Goal: Information Seeking & Learning: Check status

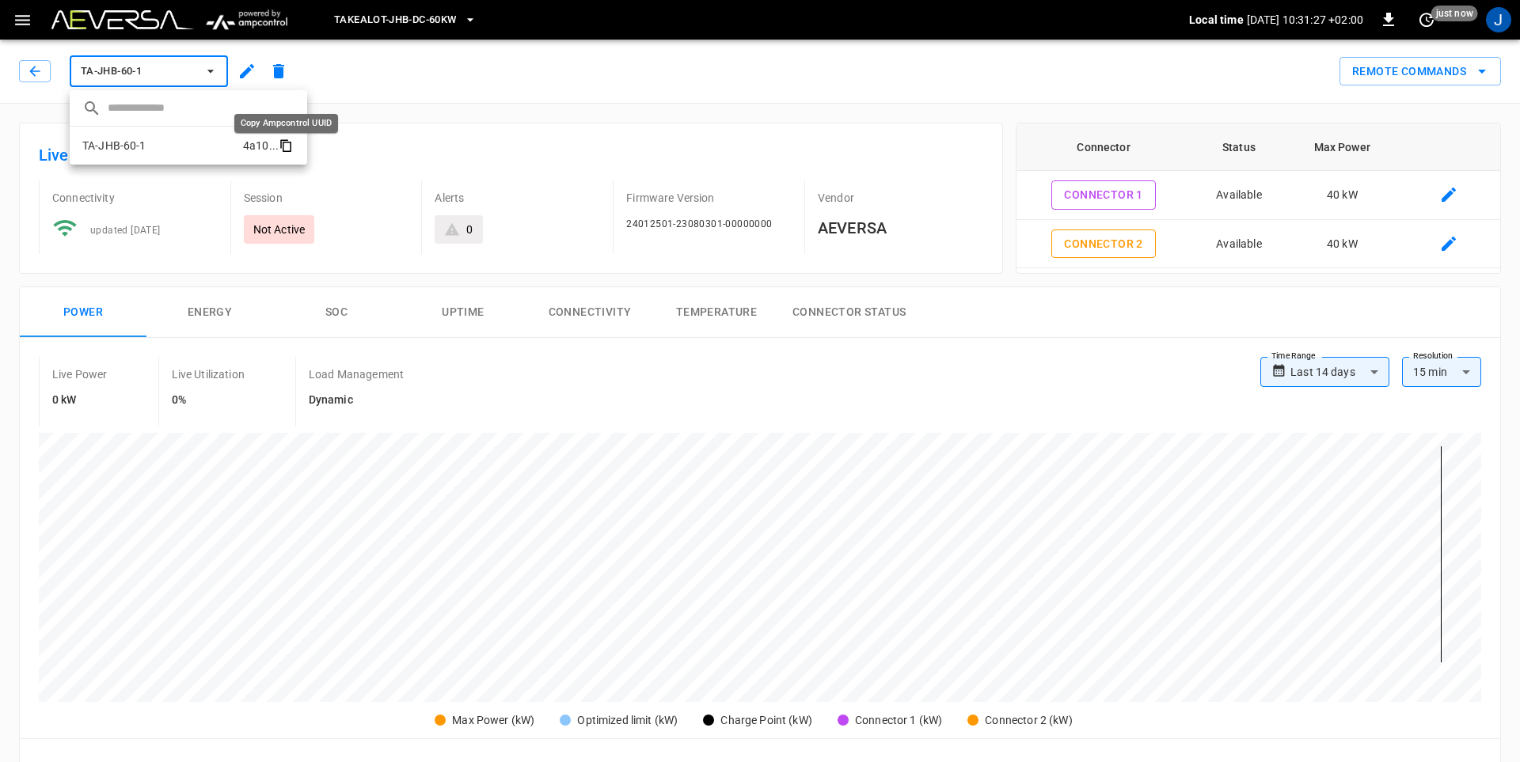
click at [291, 150] on icon "copy" at bounding box center [287, 147] width 9 height 10
click at [459, 59] on div at bounding box center [760, 381] width 1520 height 762
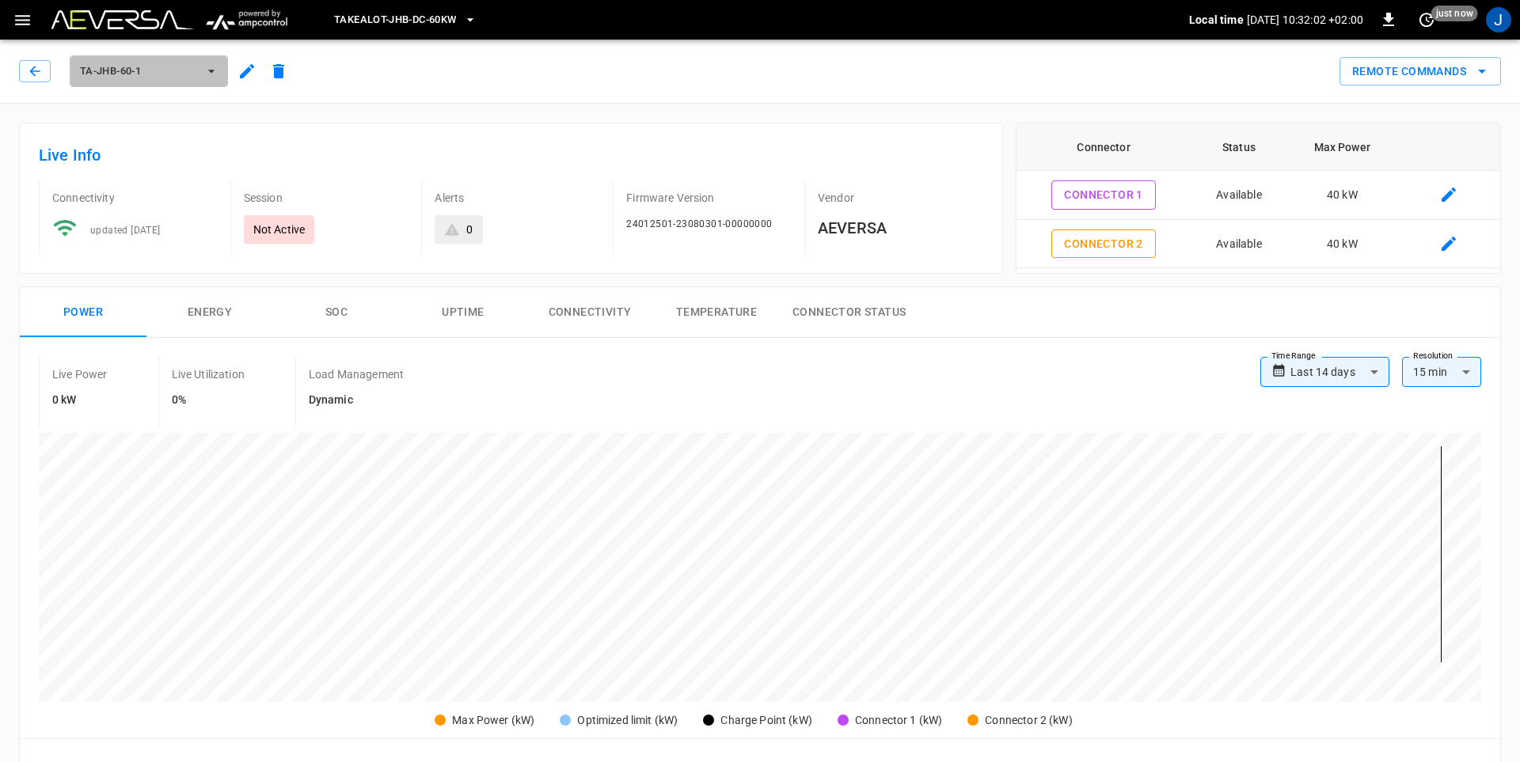
click at [213, 71] on icon "button" at bounding box center [211, 71] width 6 height 3
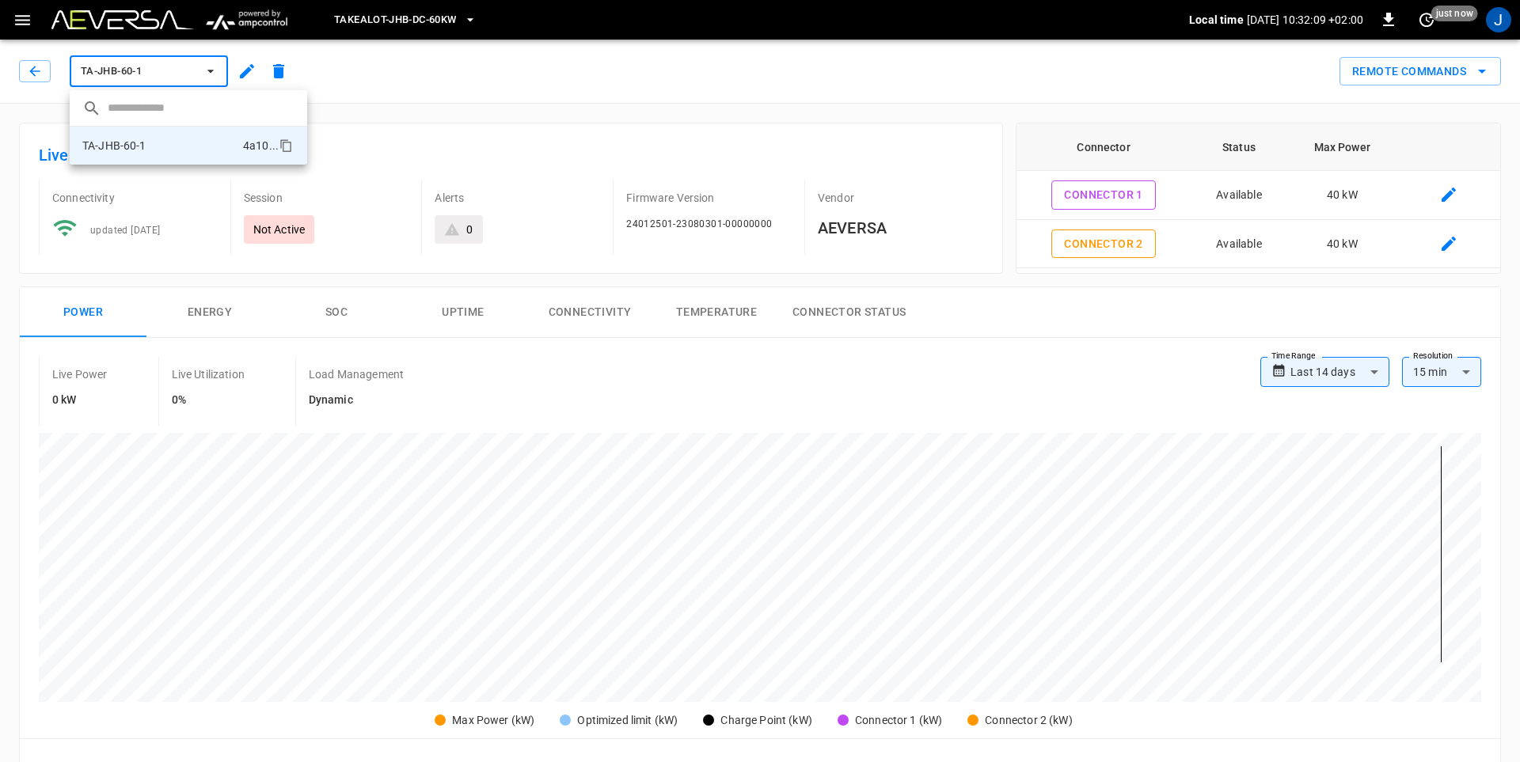
click at [432, 136] on div at bounding box center [760, 381] width 1520 height 762
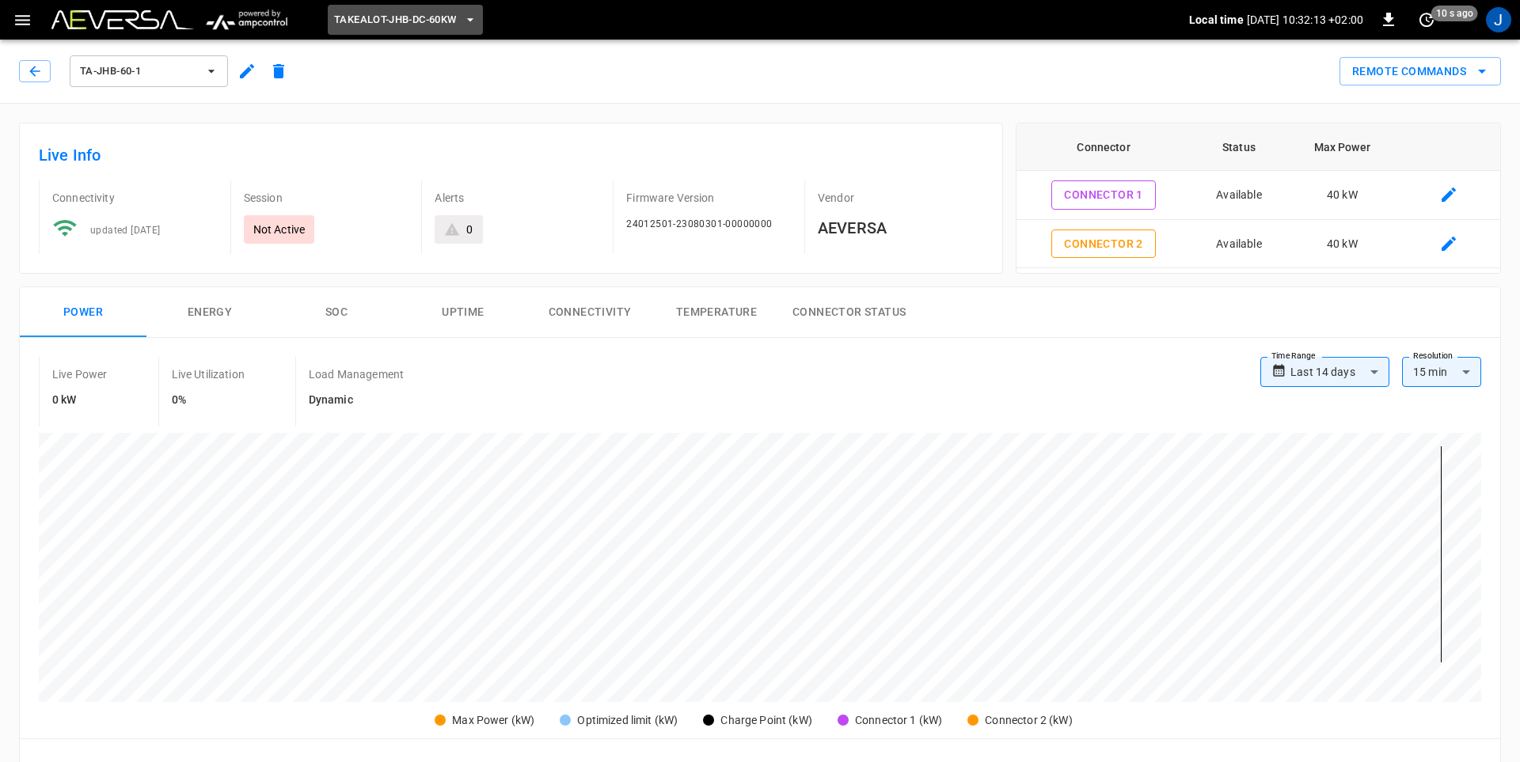
click at [469, 19] on icon "button" at bounding box center [470, 20] width 16 height 16
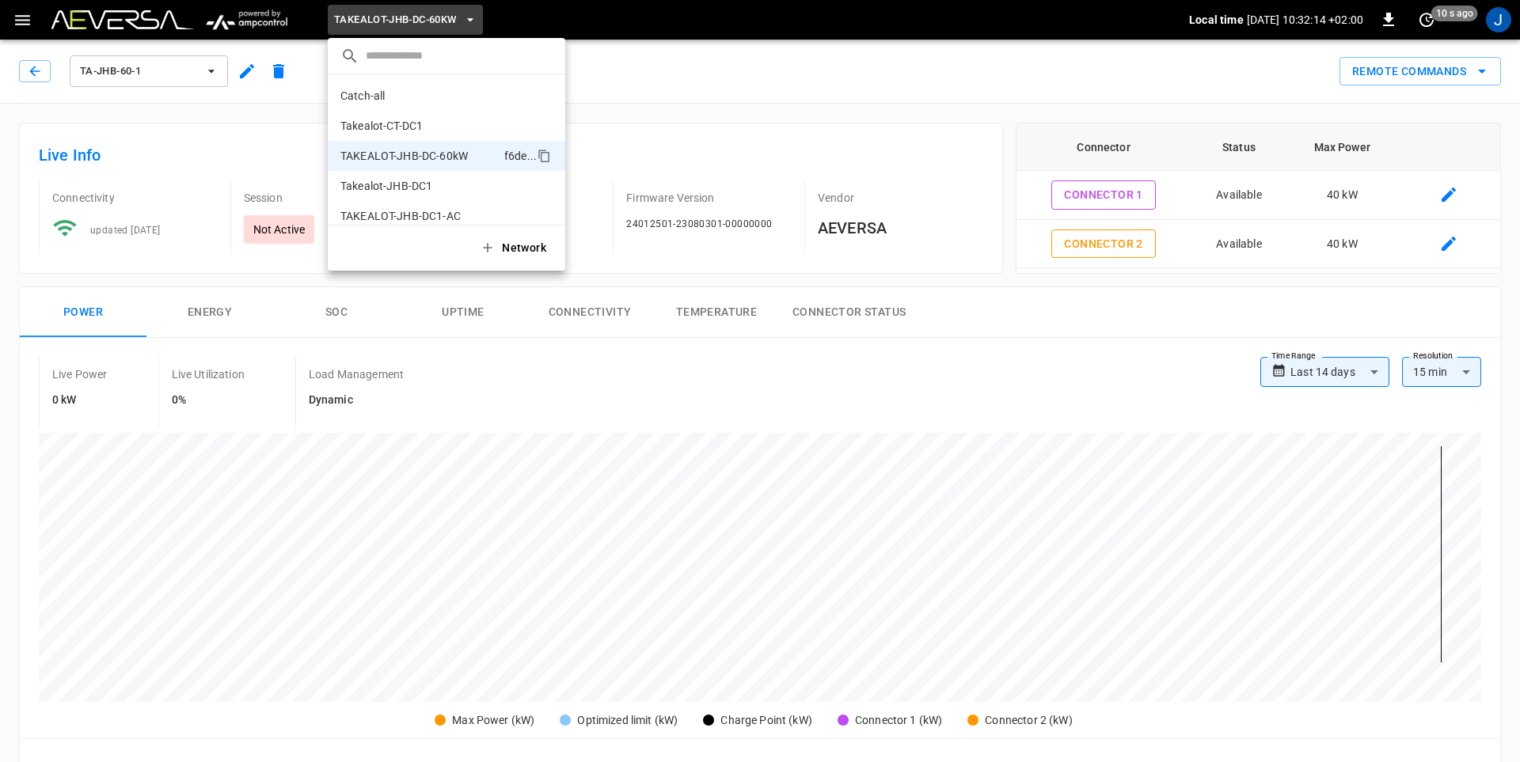
scroll to position [13, 0]
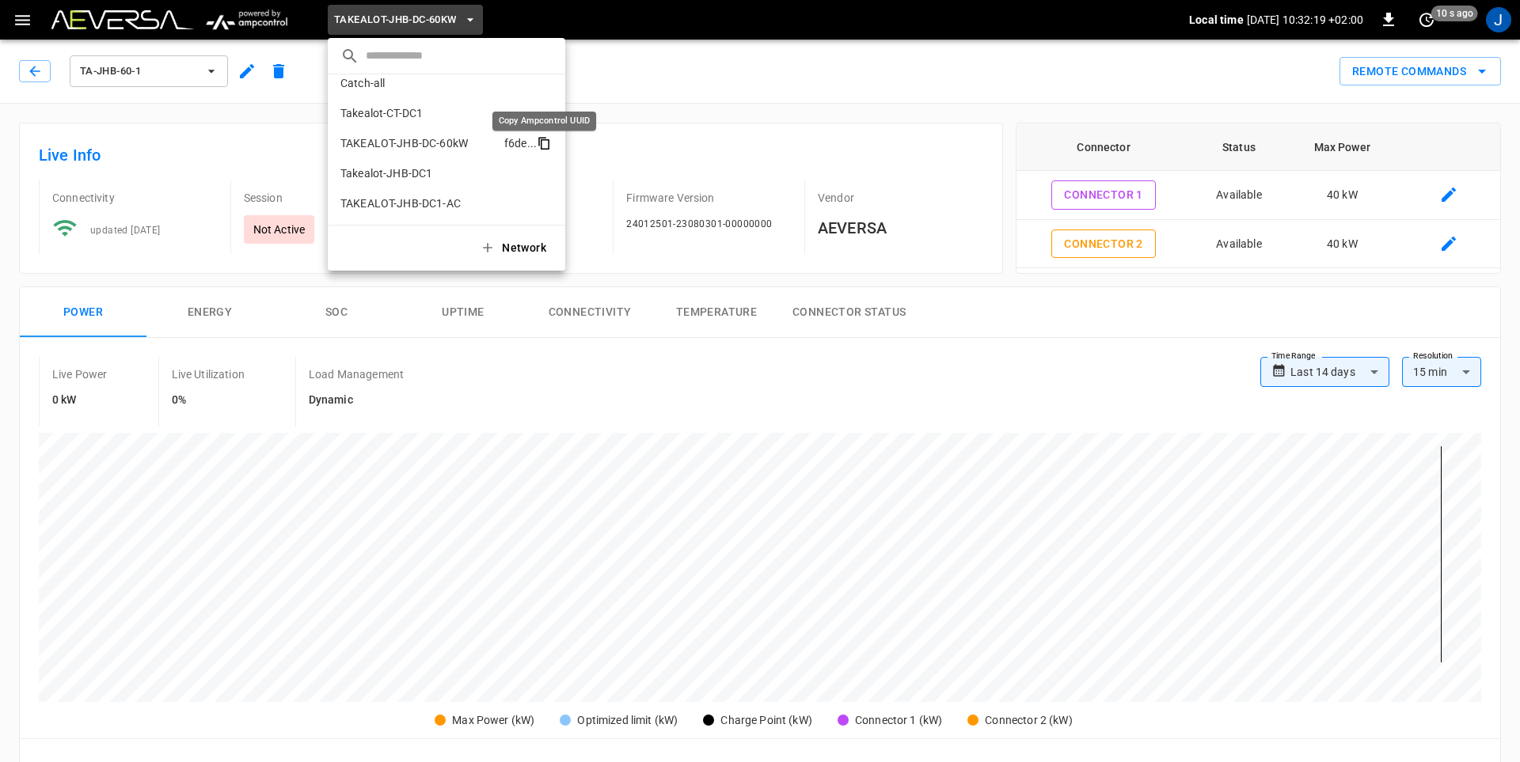
click at [543, 143] on icon "copy" at bounding box center [544, 143] width 14 height 14
click at [36, 119] on div at bounding box center [760, 381] width 1520 height 762
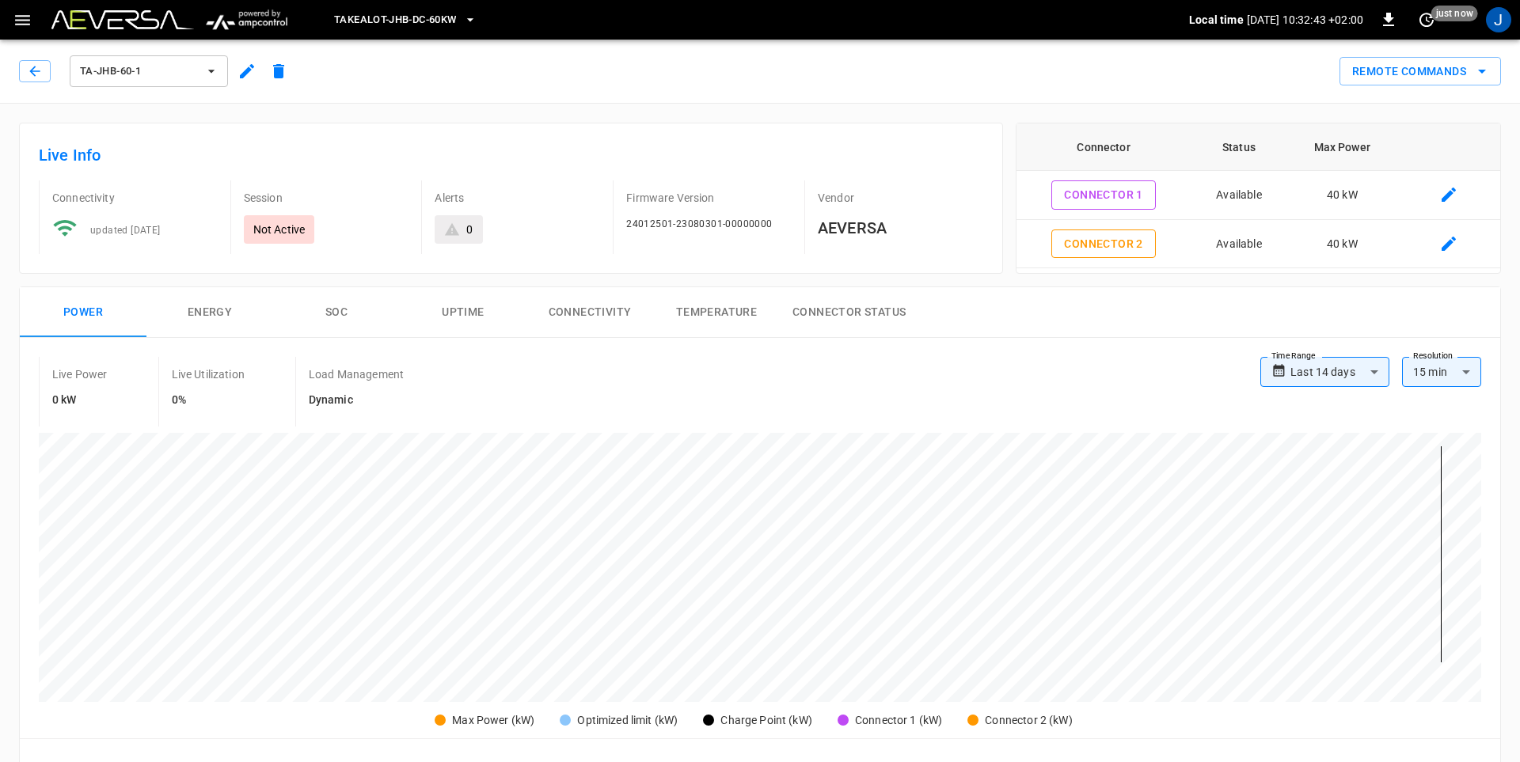
click at [211, 70] on icon "button" at bounding box center [211, 71] width 16 height 16
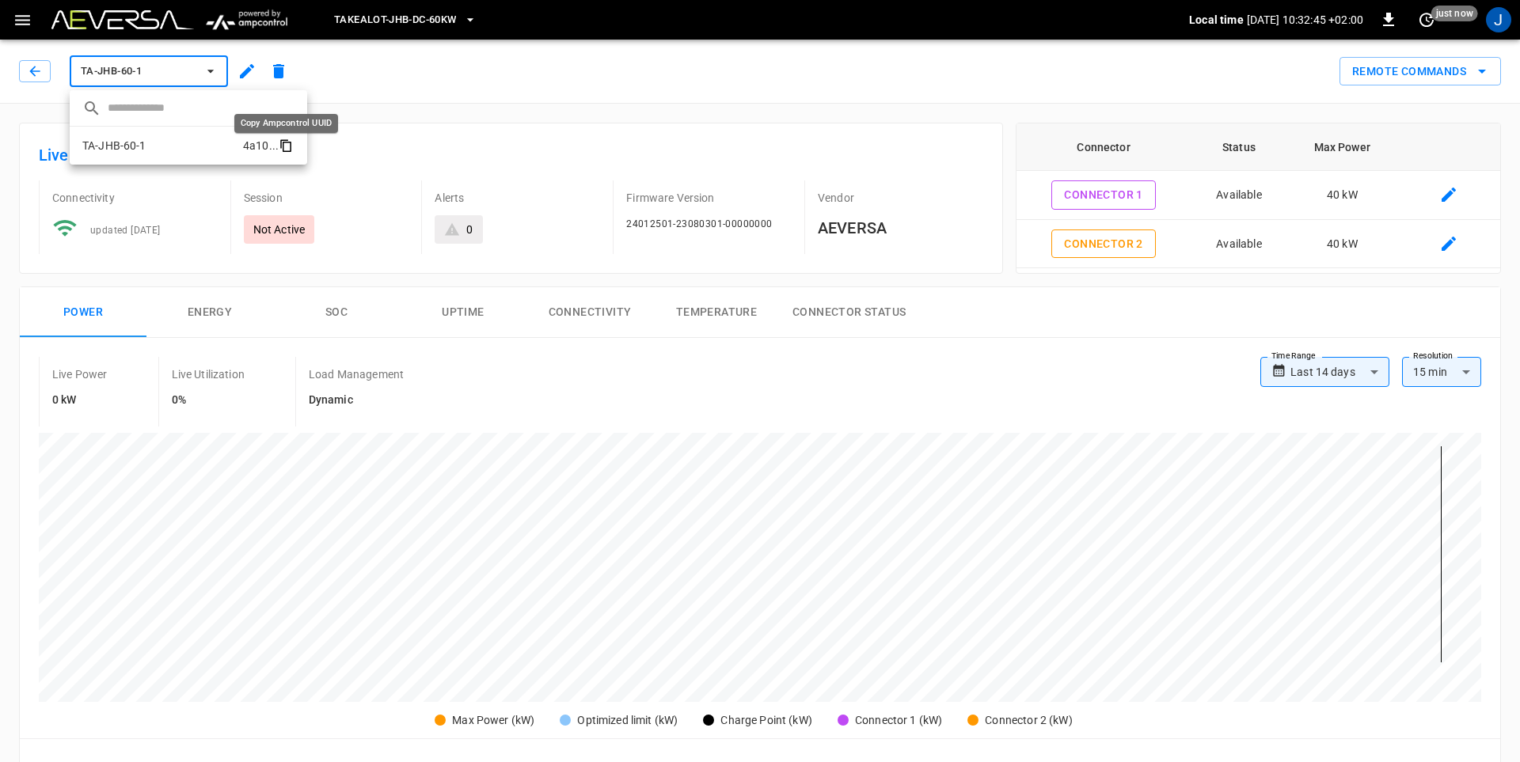
click at [285, 148] on icon "copy" at bounding box center [286, 146] width 14 height 14
click at [35, 71] on div at bounding box center [760, 381] width 1520 height 762
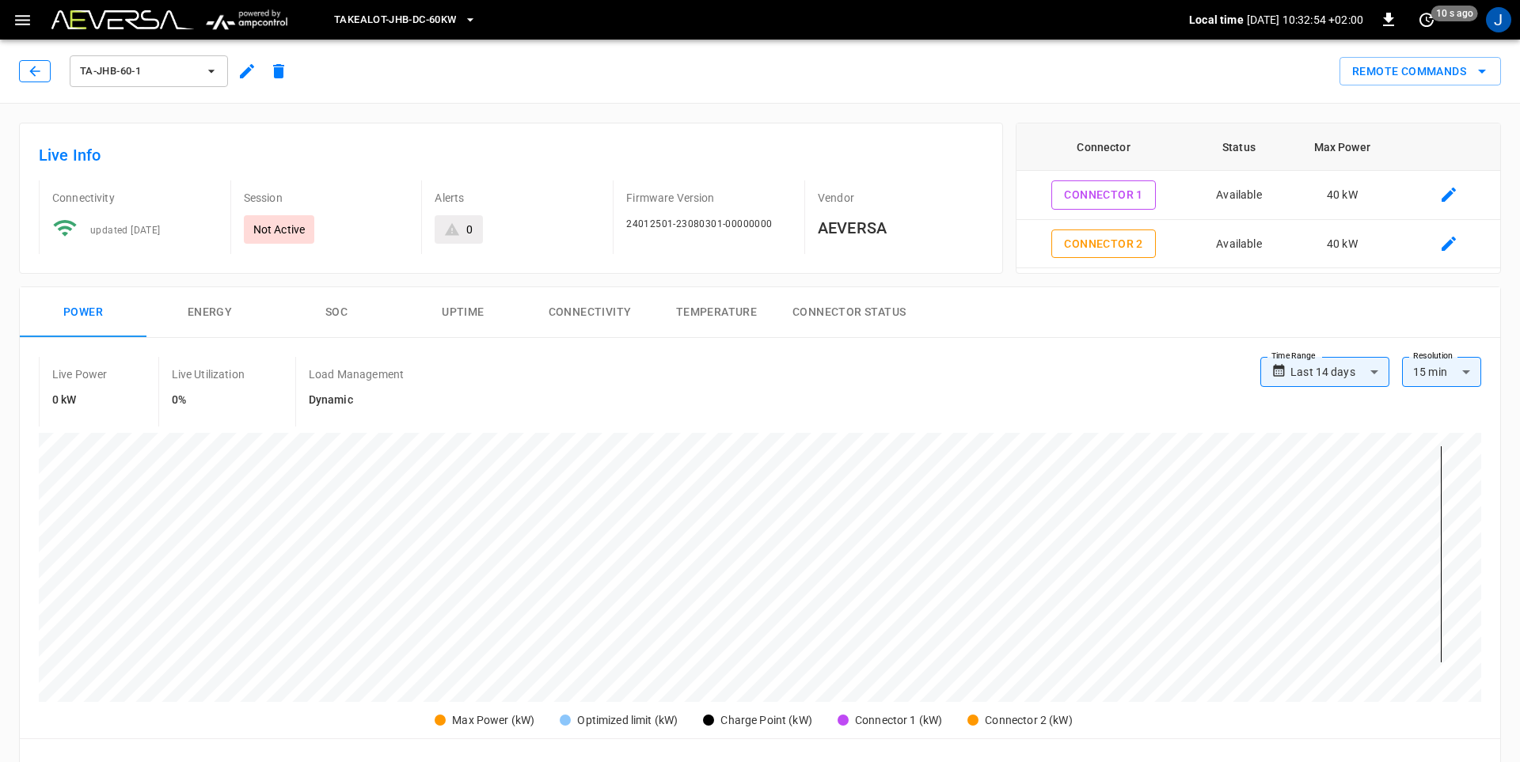
click at [34, 71] on icon "button" at bounding box center [34, 71] width 10 height 10
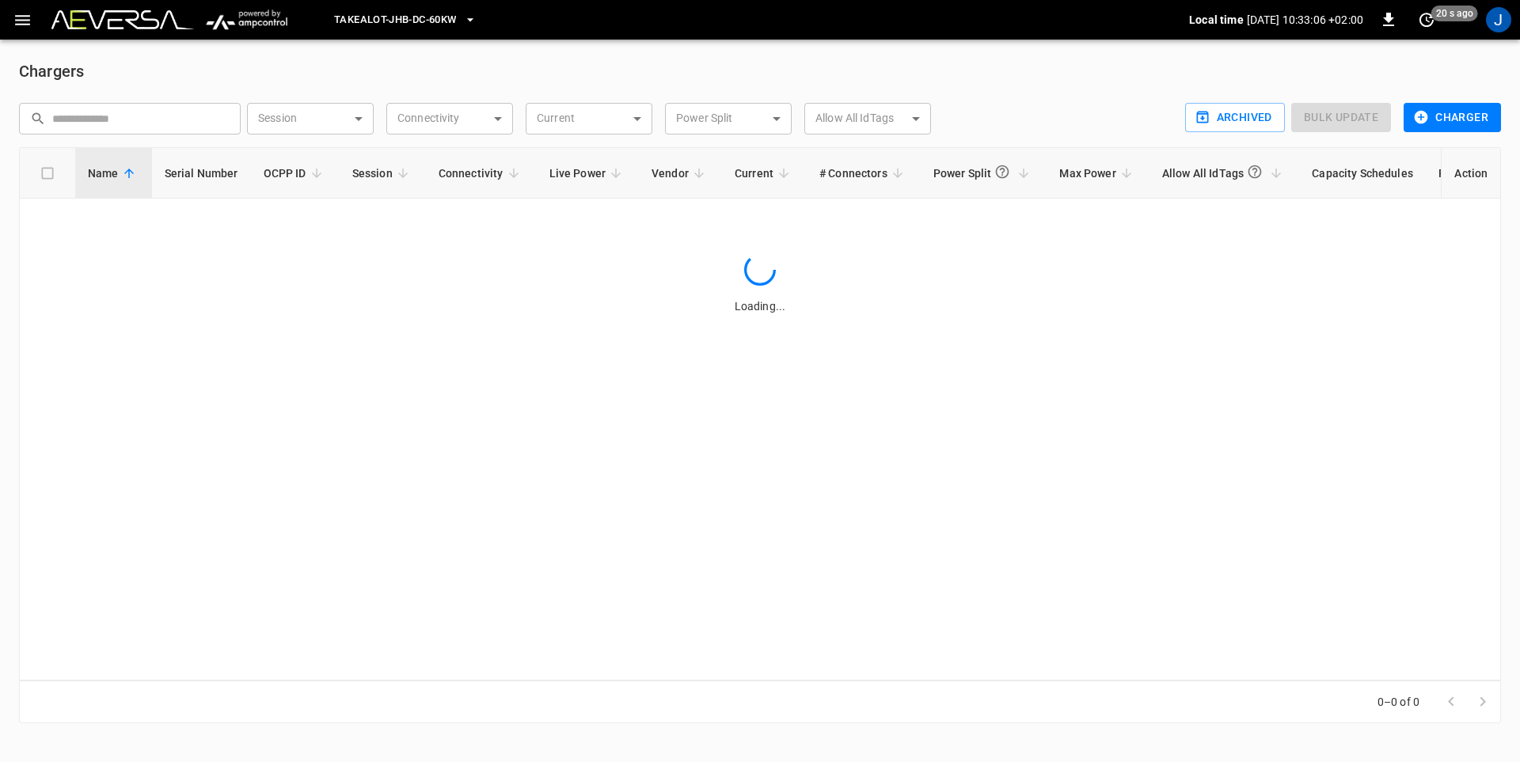
click at [424, 23] on span "TAKEALOT-JHB-DC-60kW" at bounding box center [395, 20] width 122 height 18
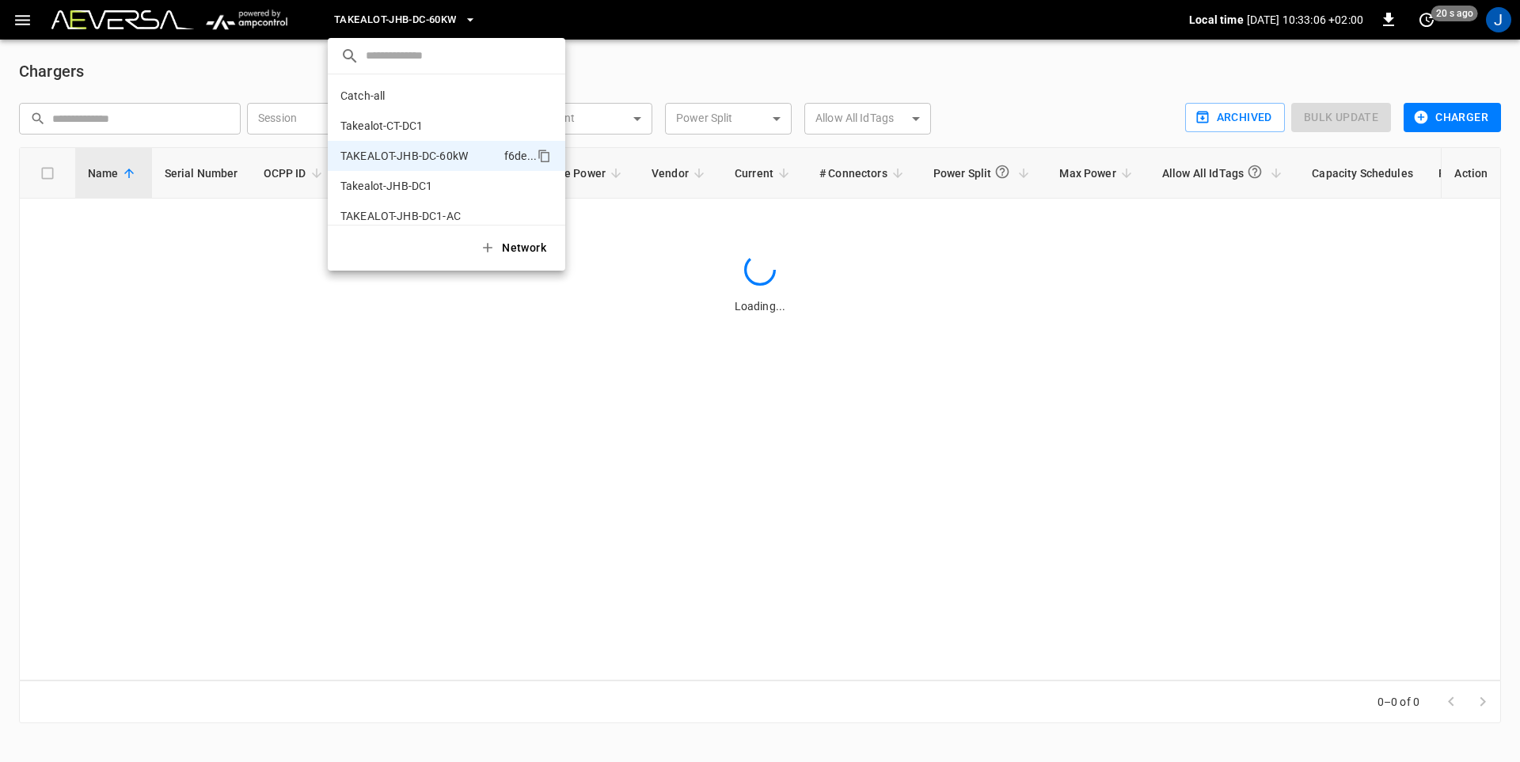
scroll to position [13, 0]
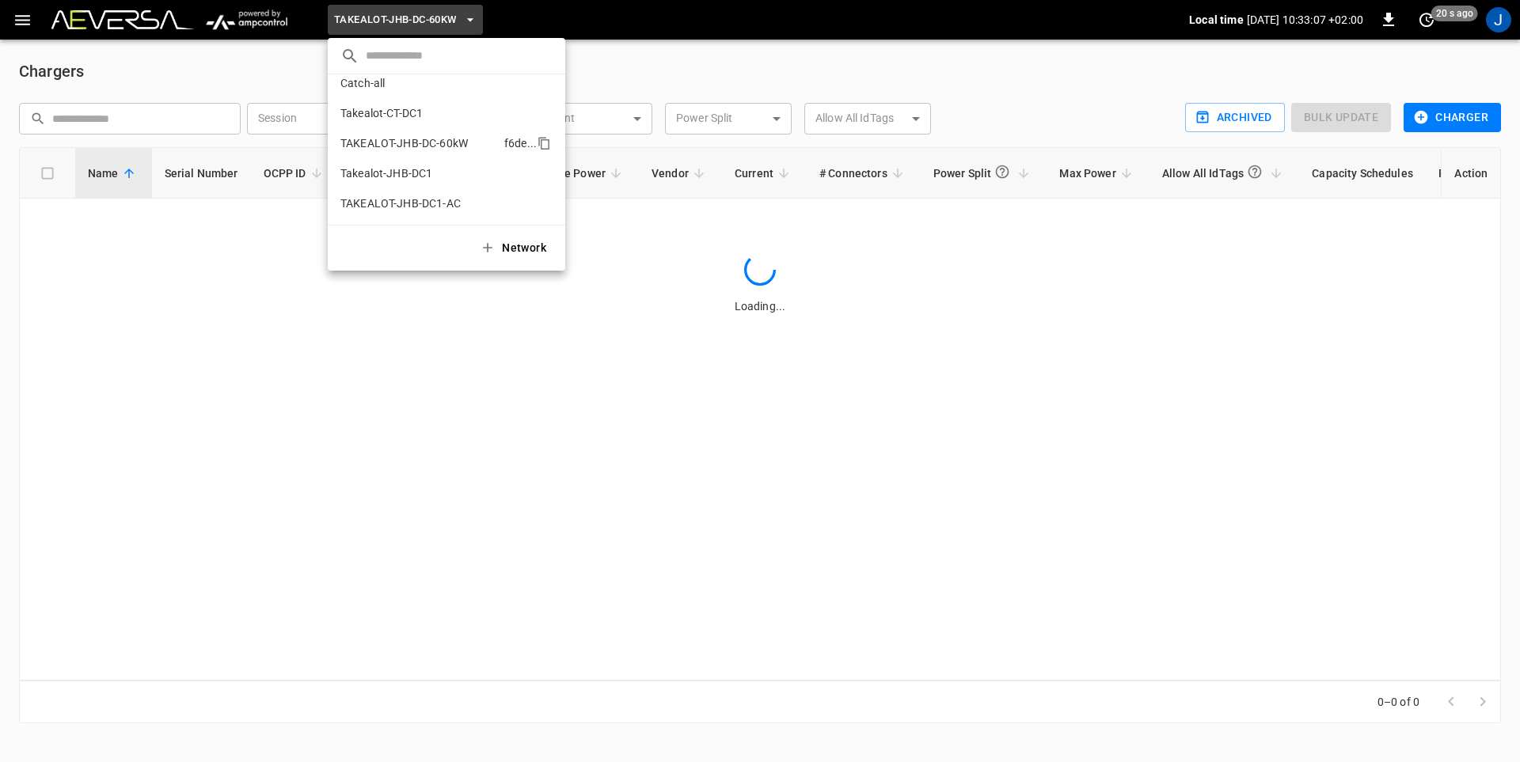
click at [420, 140] on p "TAKEALOT-JHB-DC-60kW" at bounding box center [419, 143] width 158 height 16
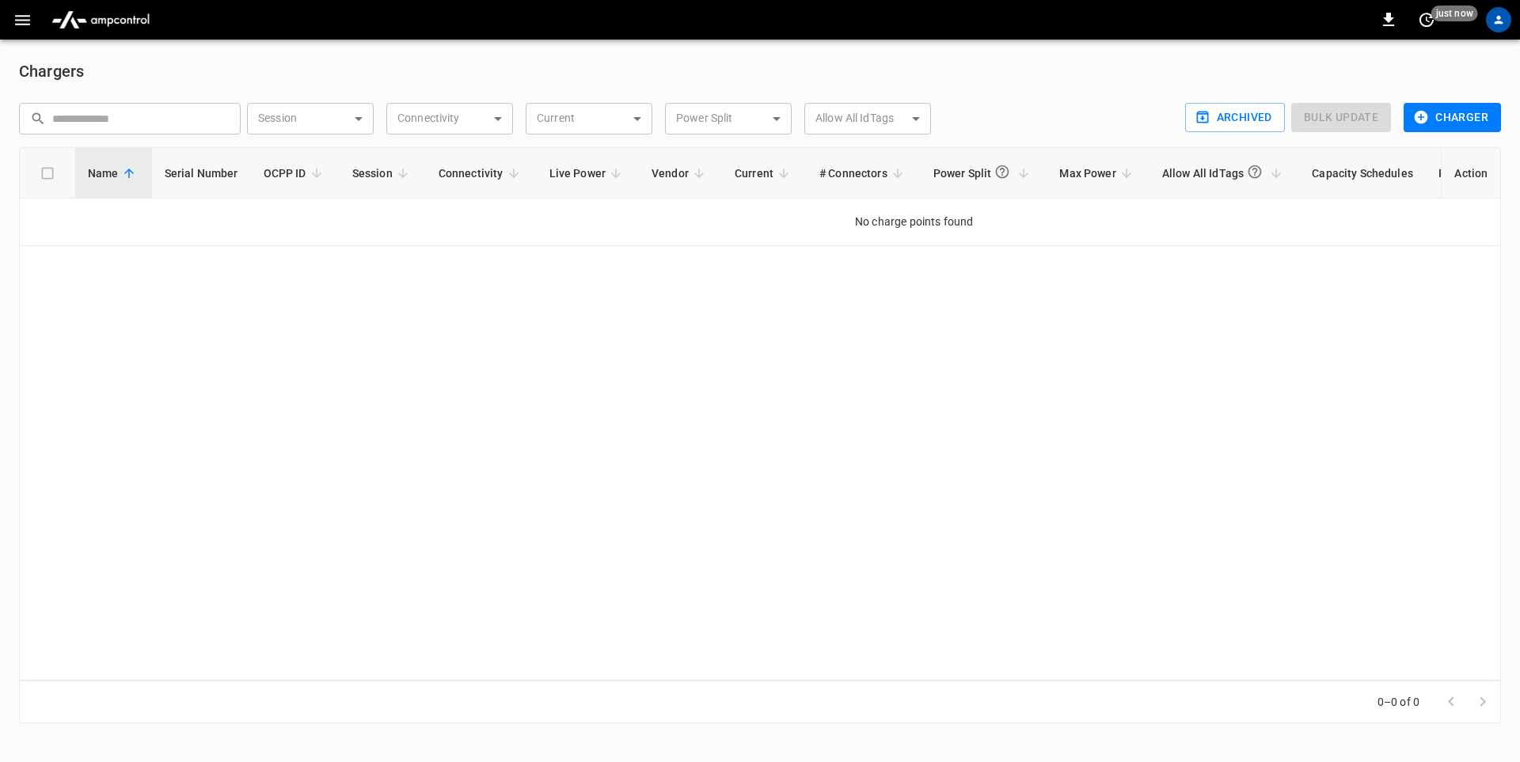
click at [92, 23] on img "menu" at bounding box center [100, 20] width 111 height 30
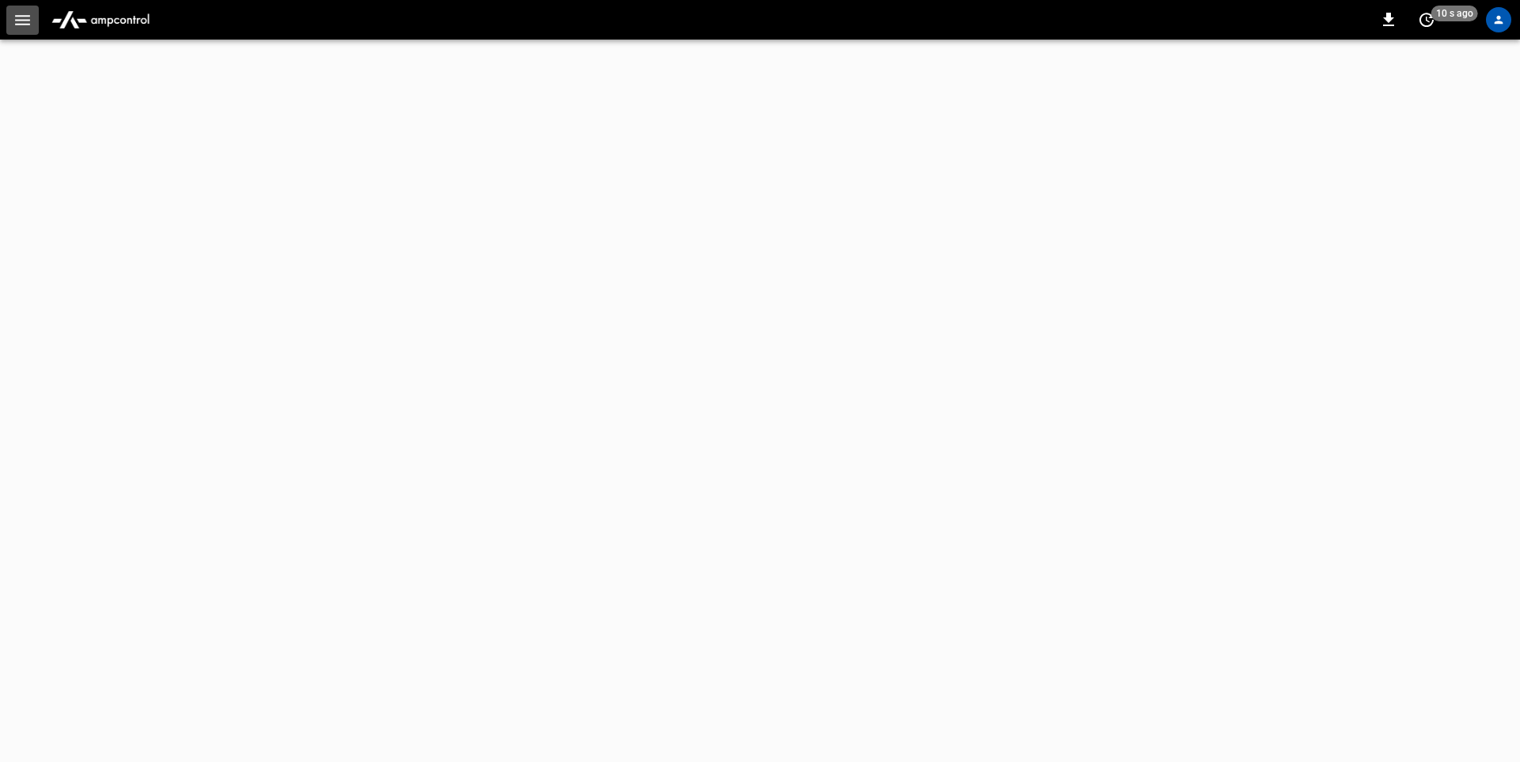
click at [31, 22] on icon "button" at bounding box center [23, 20] width 20 height 20
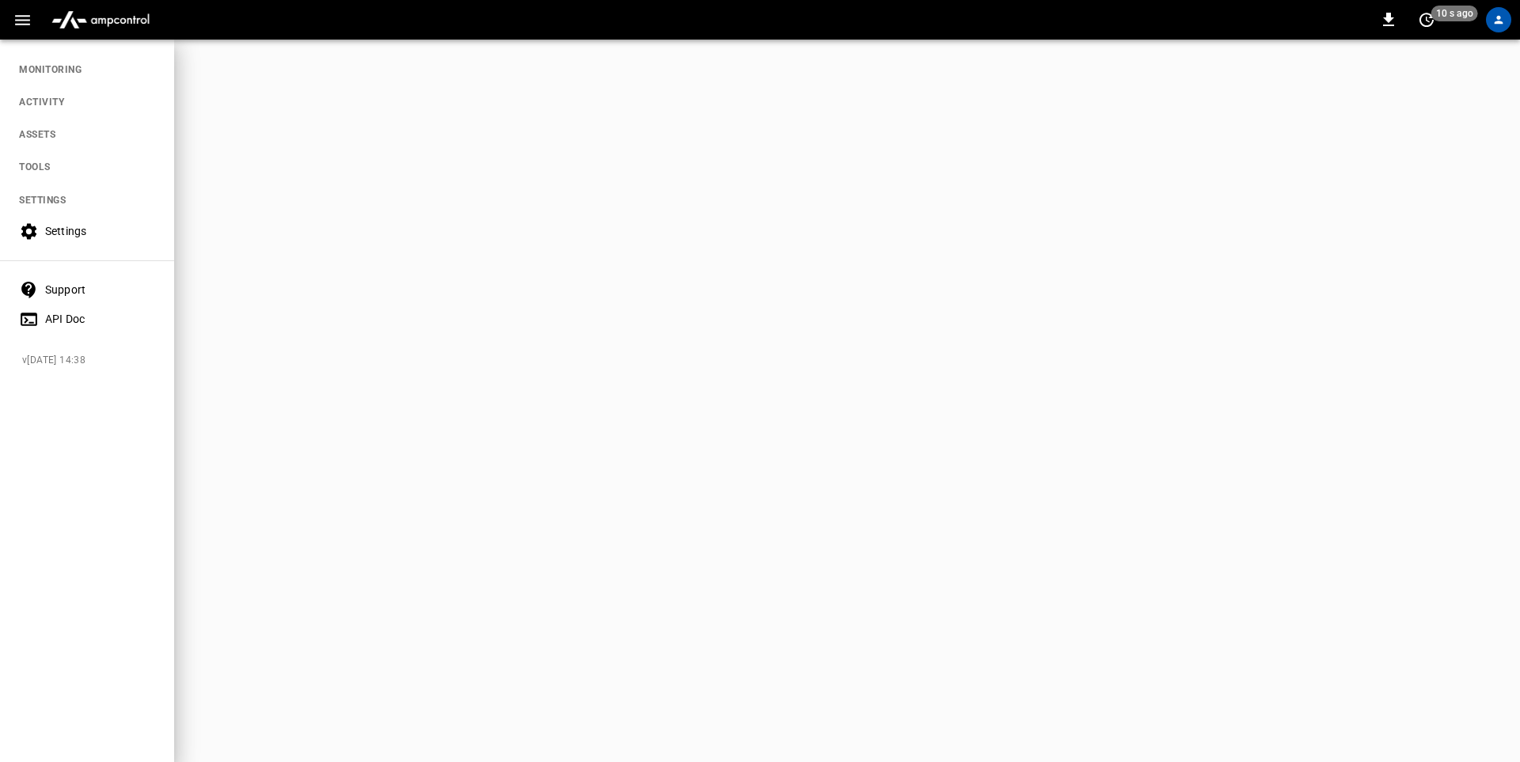
click at [1411, 115] on div at bounding box center [760, 381] width 1520 height 762
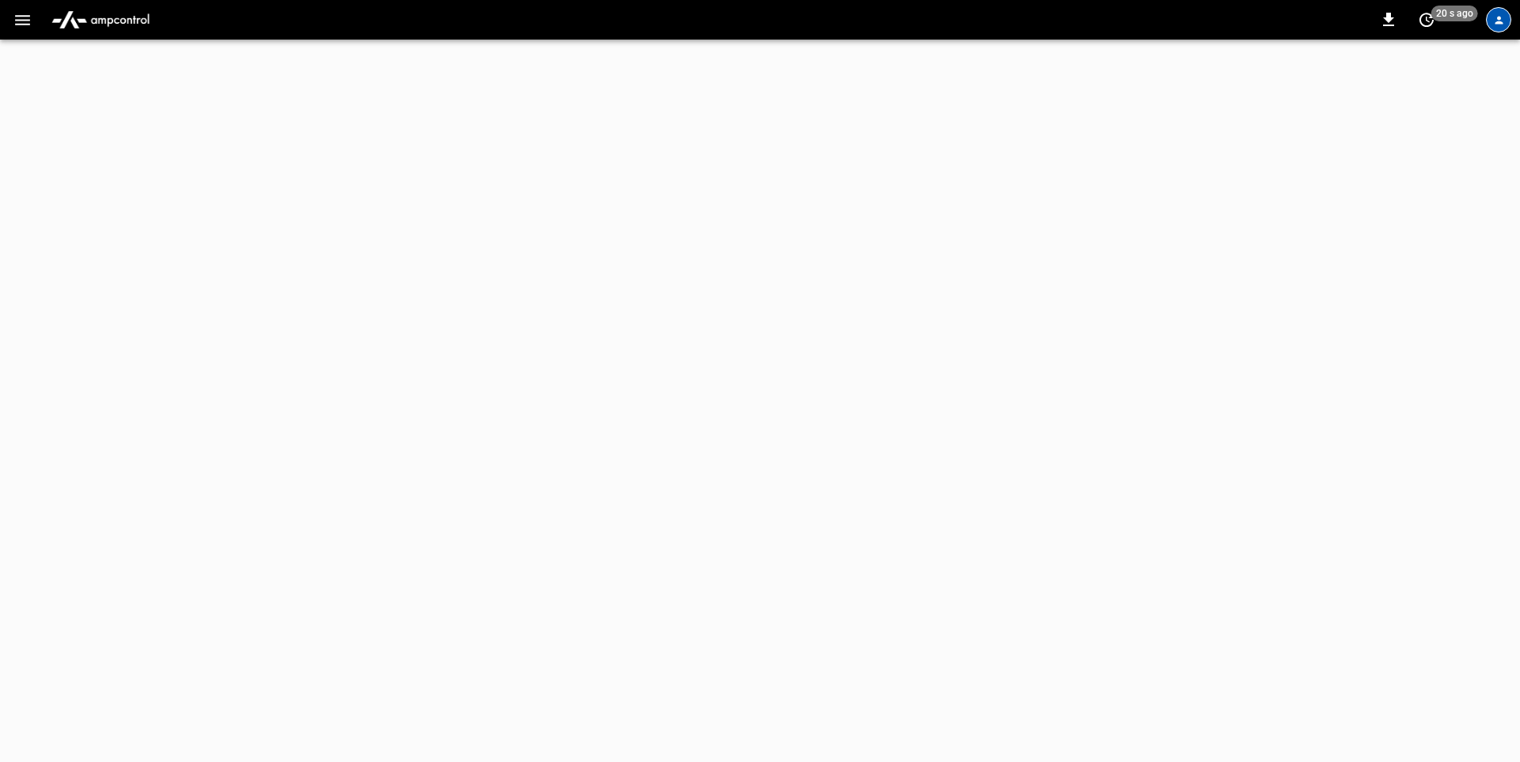
click at [1495, 24] on icon "profile-icon" at bounding box center [1499, 20] width 12 height 12
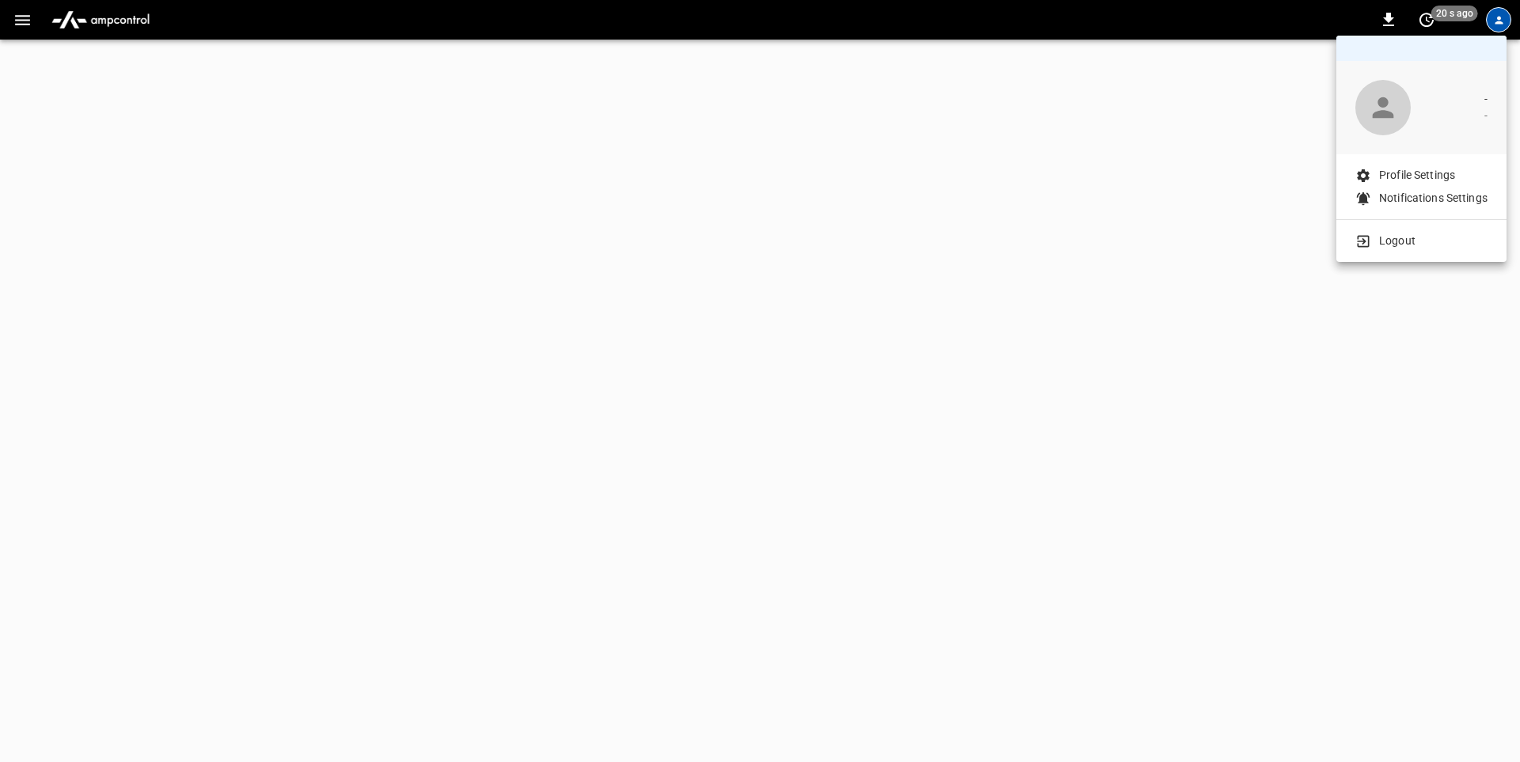
click at [954, 158] on div at bounding box center [760, 381] width 1520 height 762
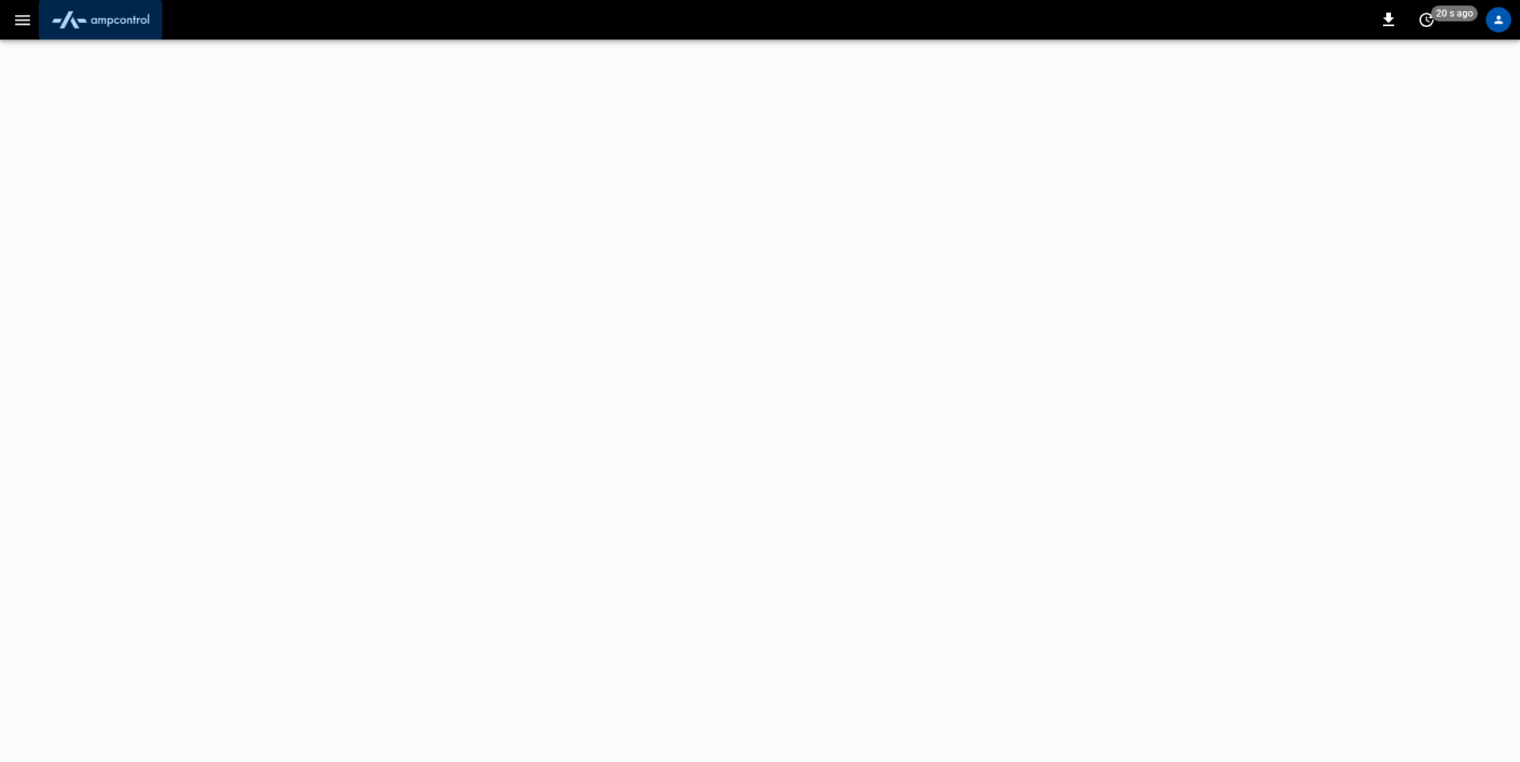
click at [101, 15] on img "menu" at bounding box center [100, 20] width 111 height 30
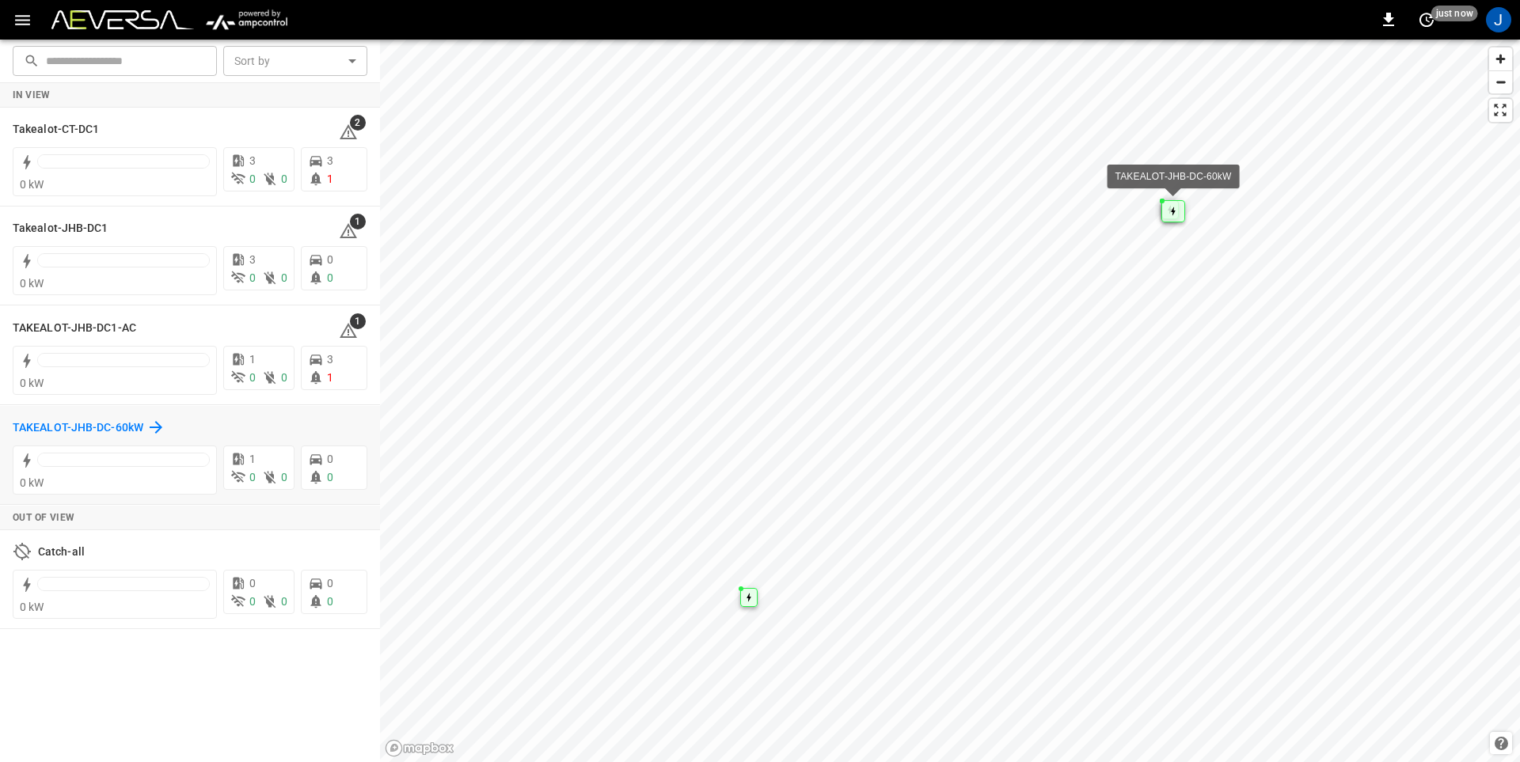
click at [84, 425] on h6 "TAKEALOT-JHB-DC-60kW" at bounding box center [78, 428] width 131 height 17
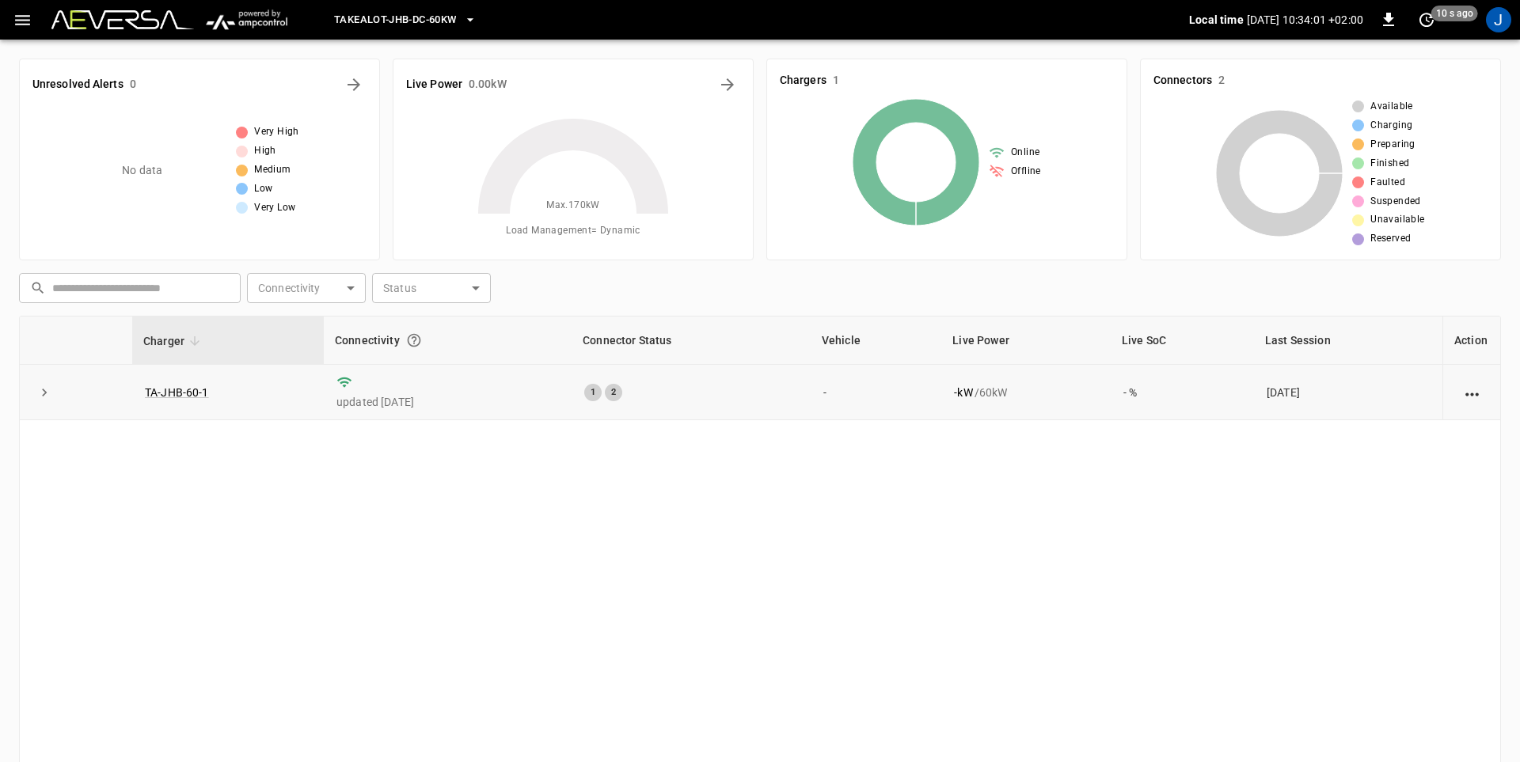
click at [1474, 393] on icon "action cell options" at bounding box center [1472, 395] width 20 height 20
drag, startPoint x: 192, startPoint y: 524, endPoint x: 184, endPoint y: 439, distance: 85.8
click at [189, 516] on div at bounding box center [760, 381] width 1520 height 762
click at [177, 389] on link "TA-JHB-60-1" at bounding box center [177, 392] width 70 height 19
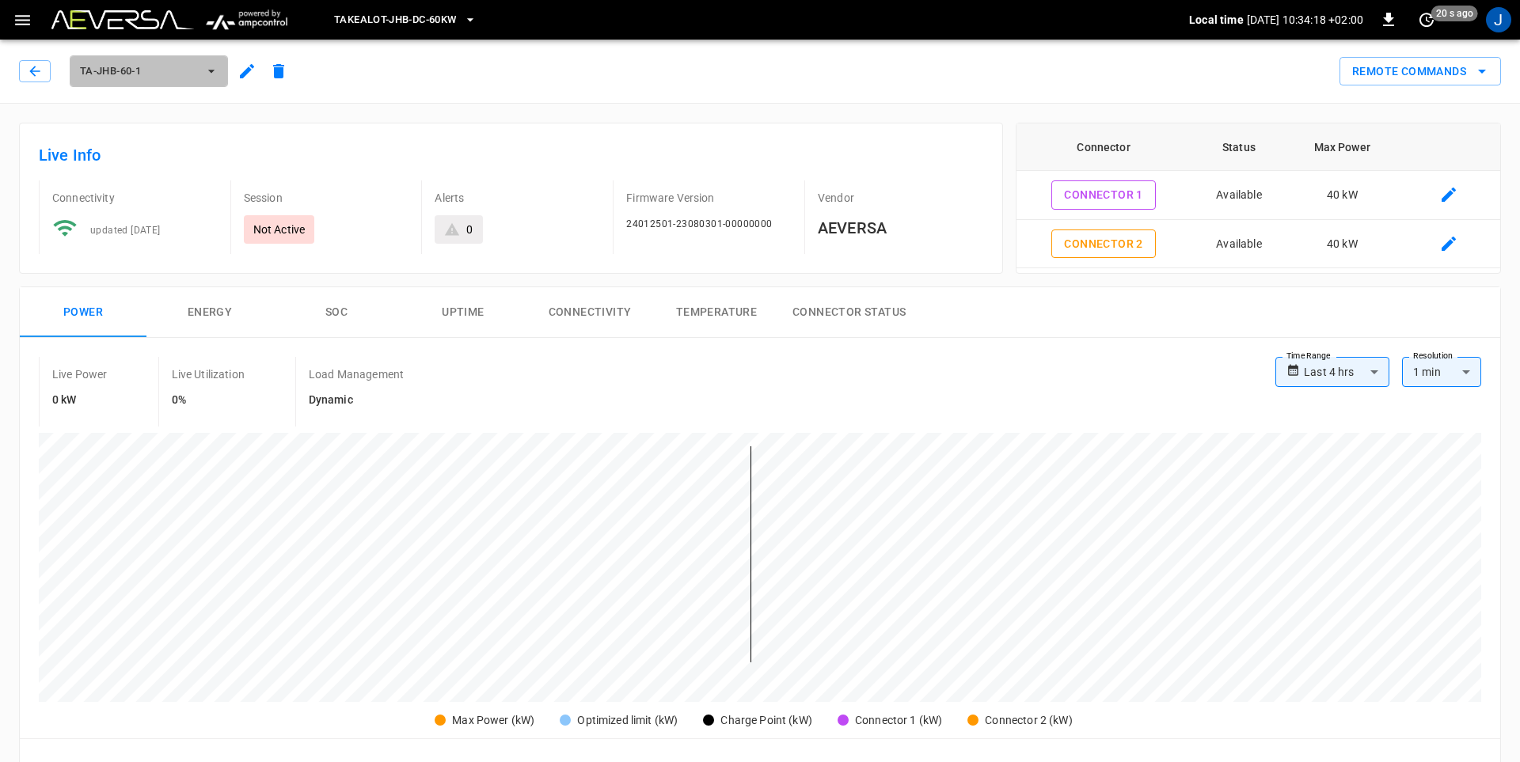
click at [213, 73] on icon "button" at bounding box center [211, 71] width 16 height 16
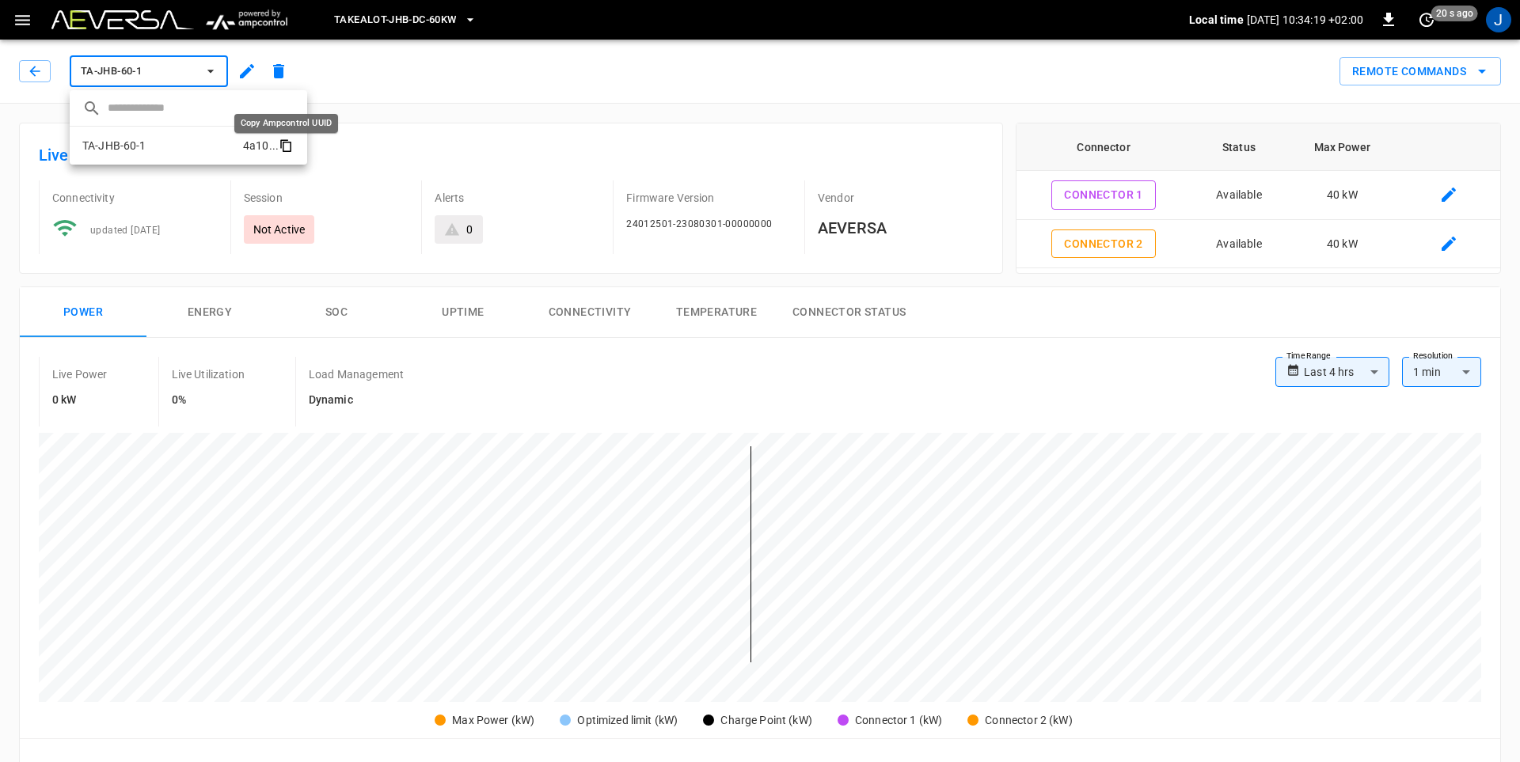
click at [285, 145] on icon "copy" at bounding box center [286, 146] width 14 height 14
click at [580, 78] on div at bounding box center [760, 381] width 1520 height 762
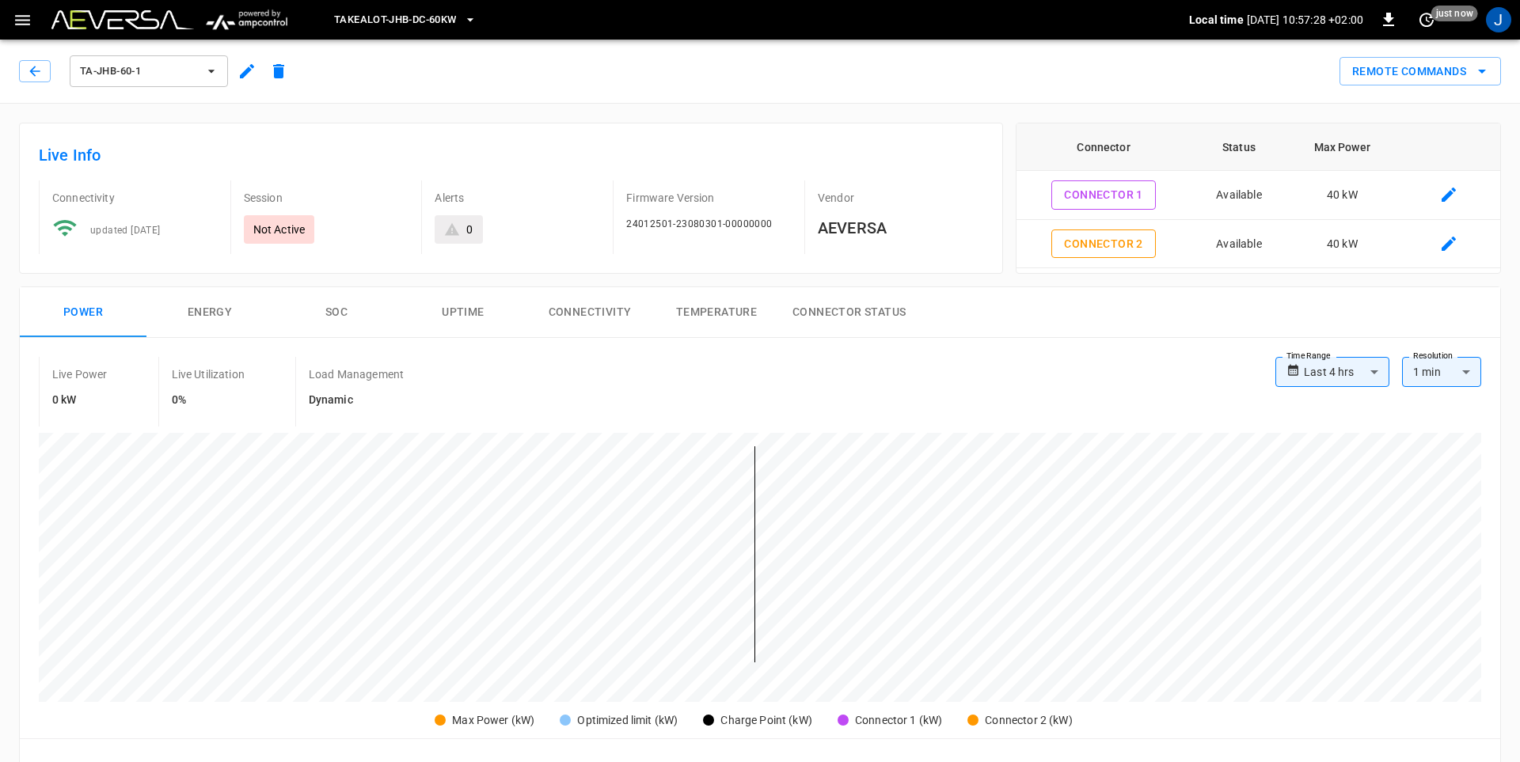
click at [337, 313] on button "SOC" at bounding box center [336, 312] width 127 height 51
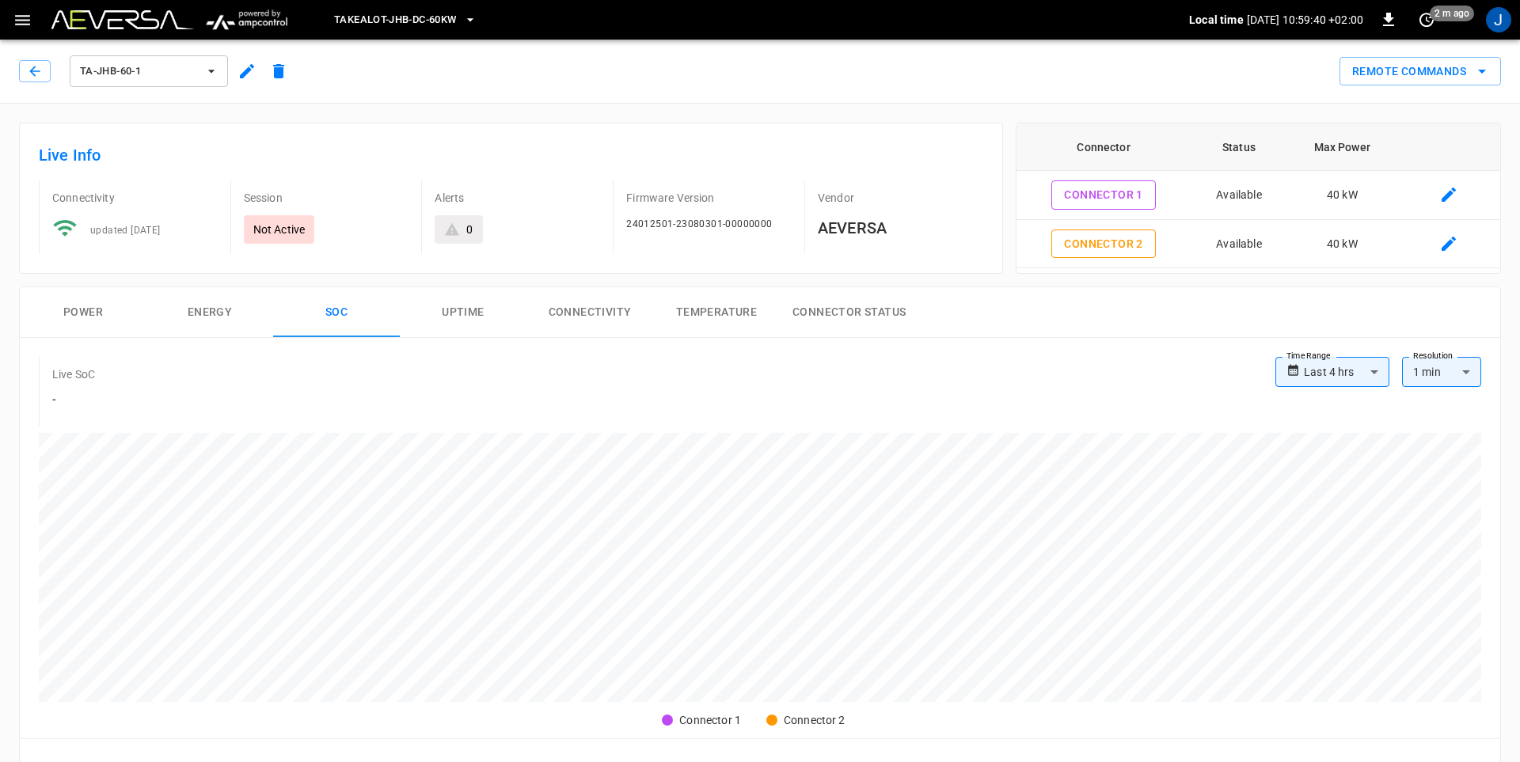
click at [716, 318] on button "Temperature" at bounding box center [716, 312] width 127 height 51
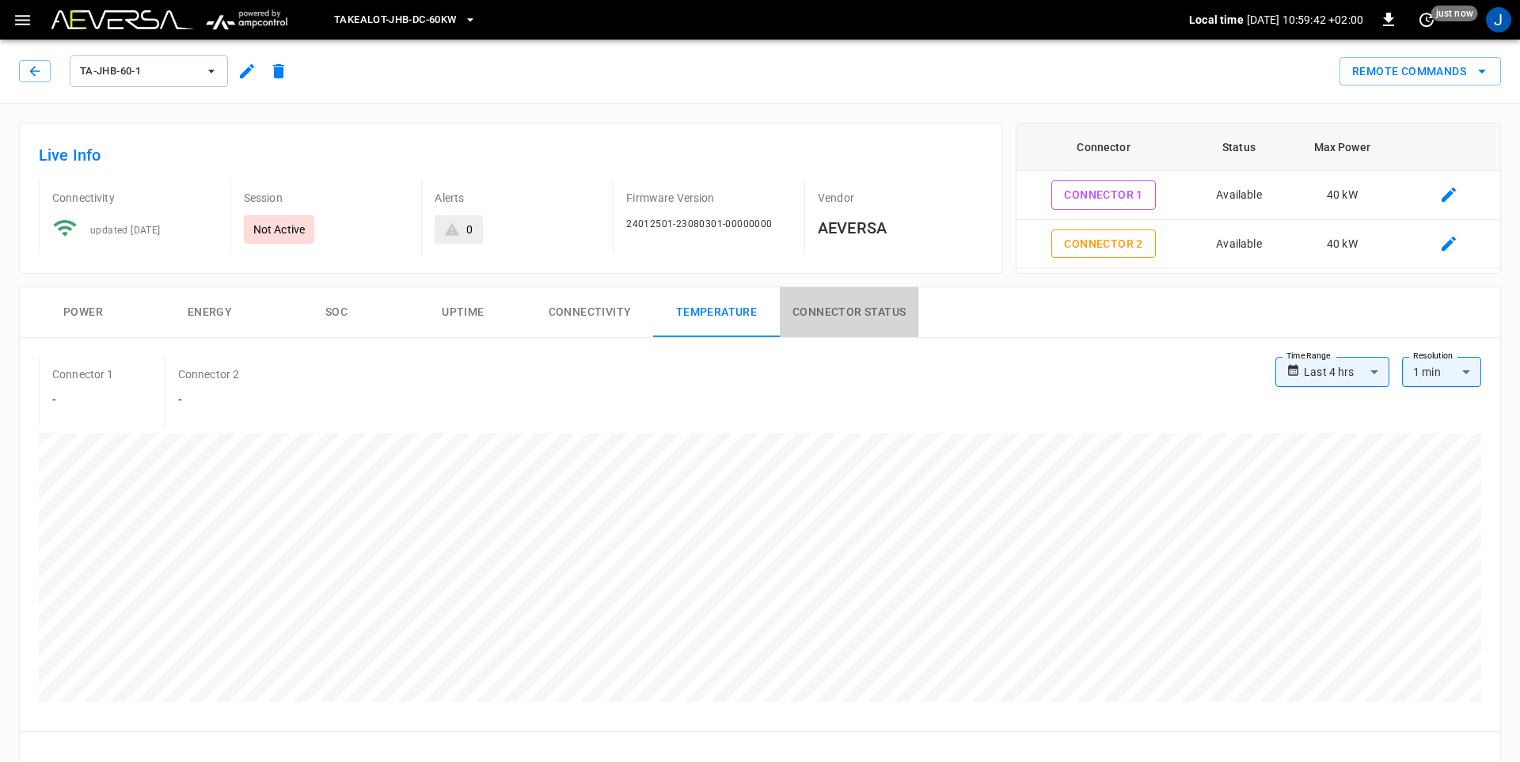
click at [820, 311] on button "Connector Status" at bounding box center [849, 312] width 139 height 51
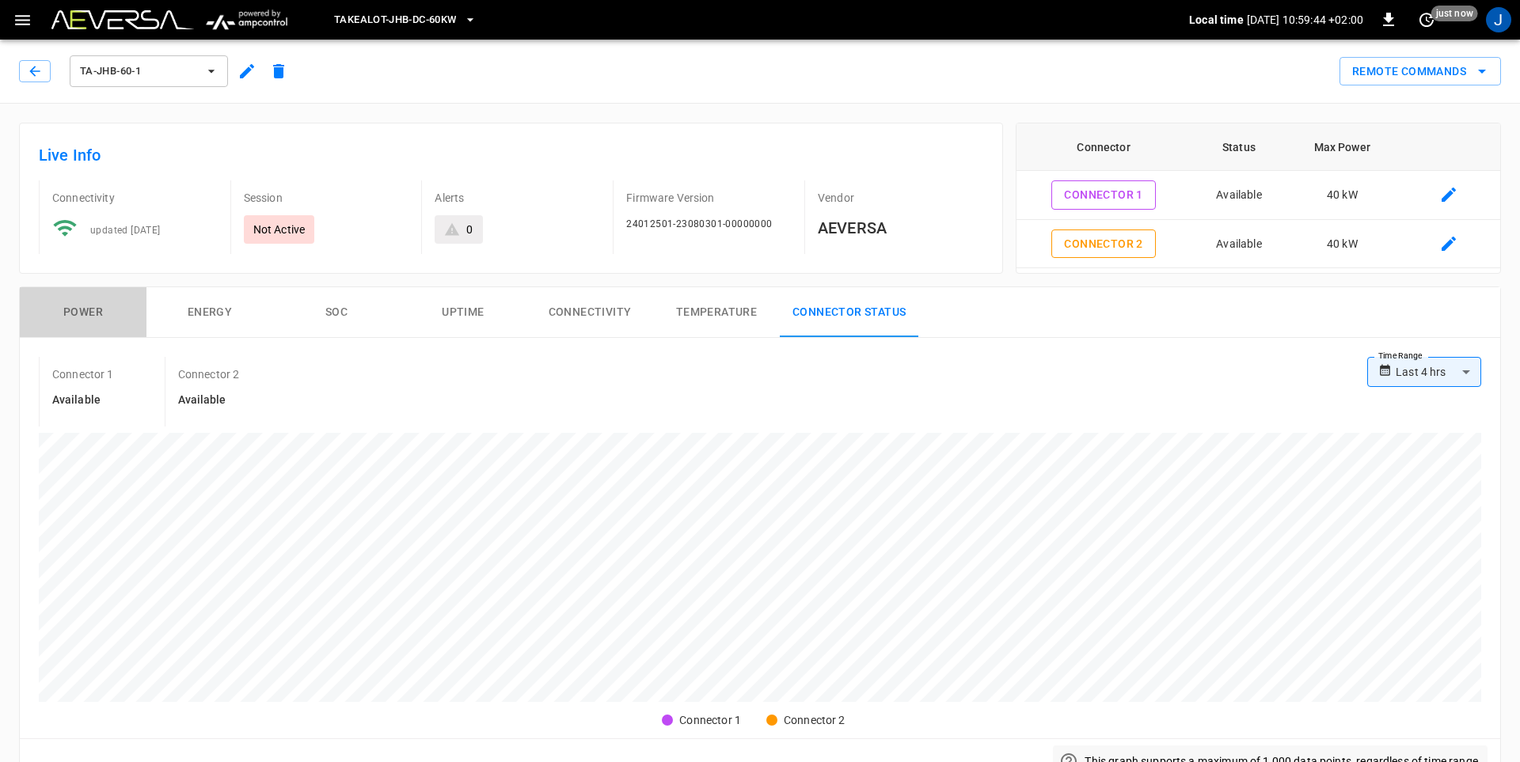
click at [76, 309] on button "Power" at bounding box center [83, 312] width 127 height 51
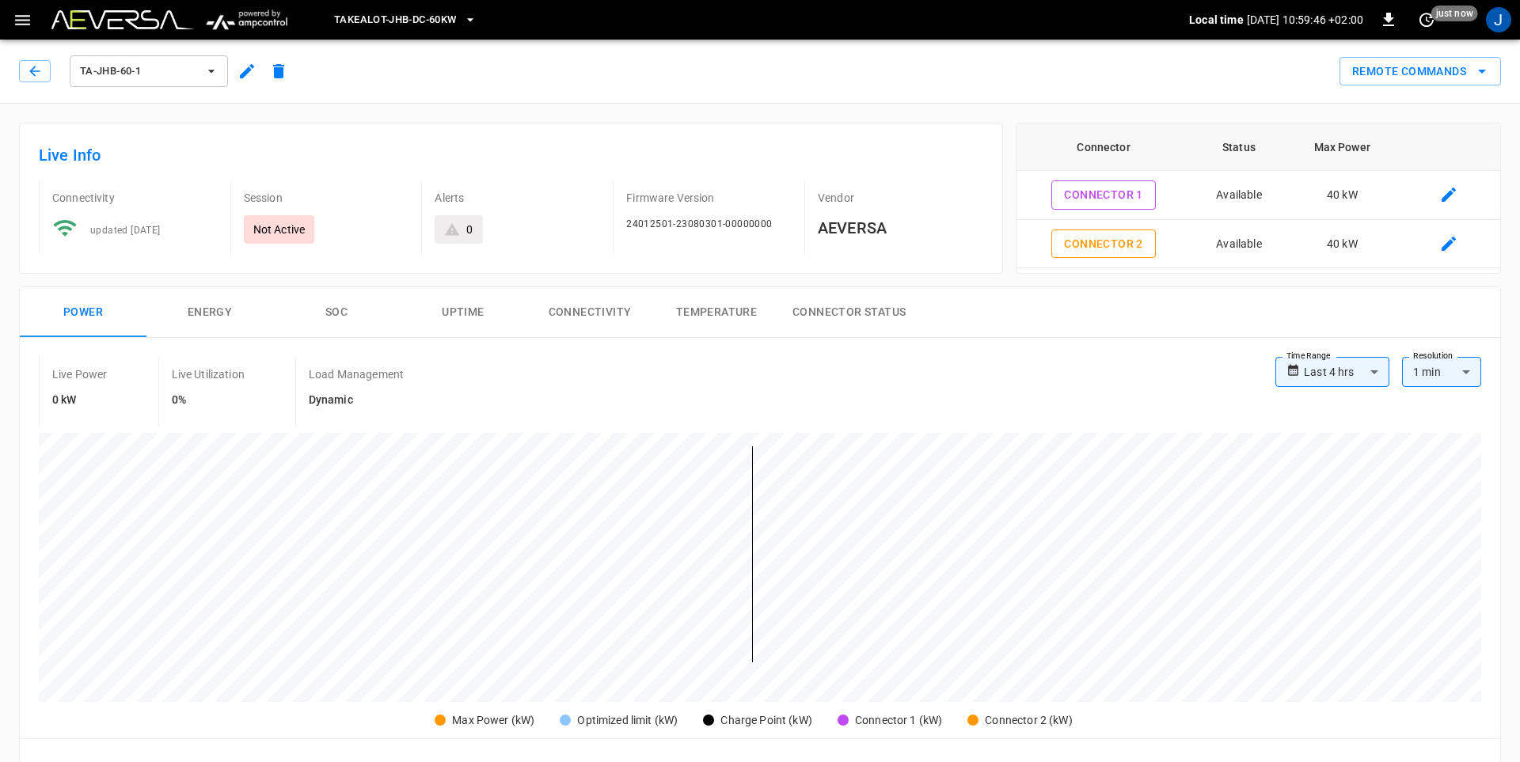
click at [200, 311] on button "Energy" at bounding box center [209, 312] width 127 height 51
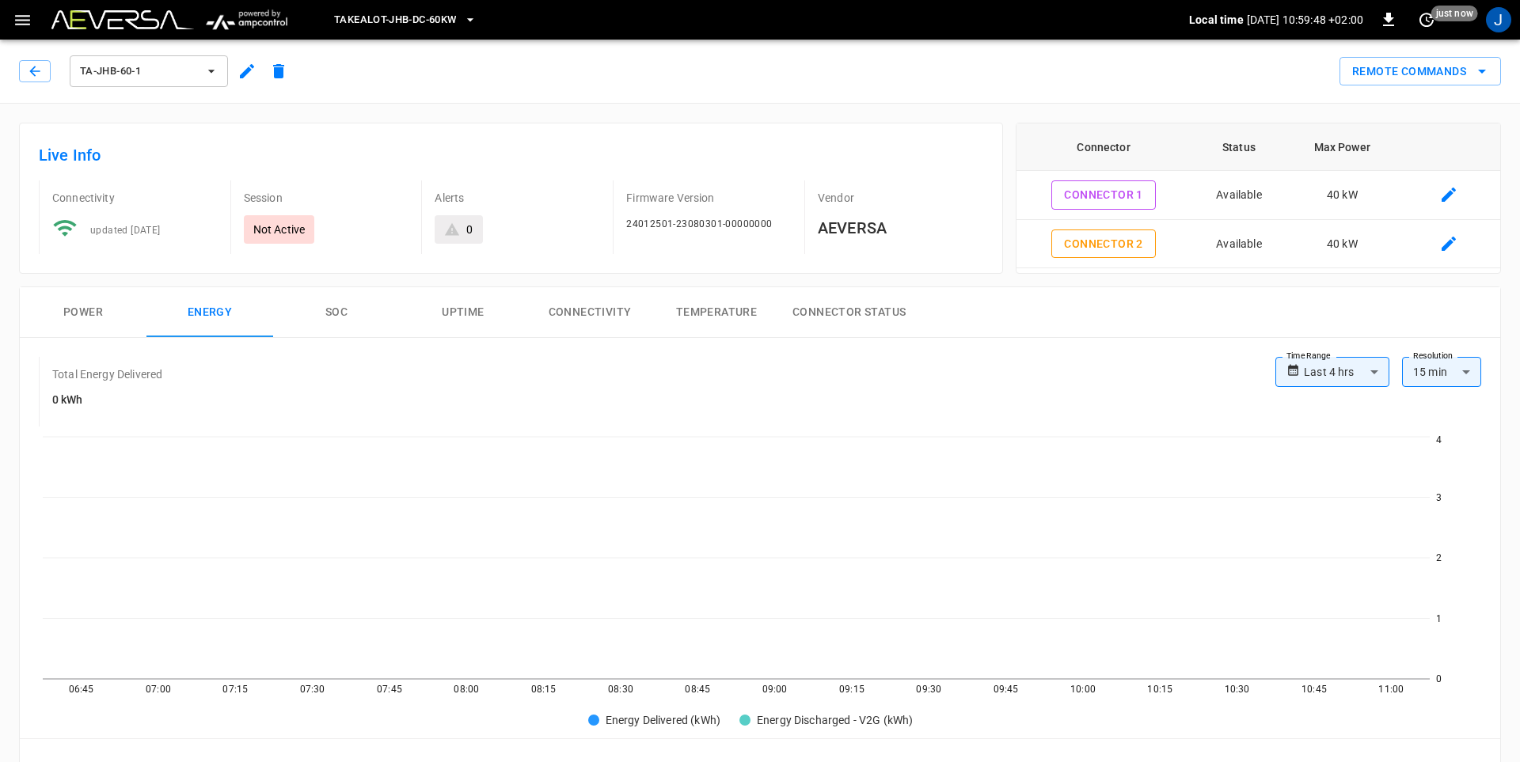
click at [77, 311] on button "Power" at bounding box center [83, 312] width 127 height 51
